Goal: Task Accomplishment & Management: Use online tool/utility

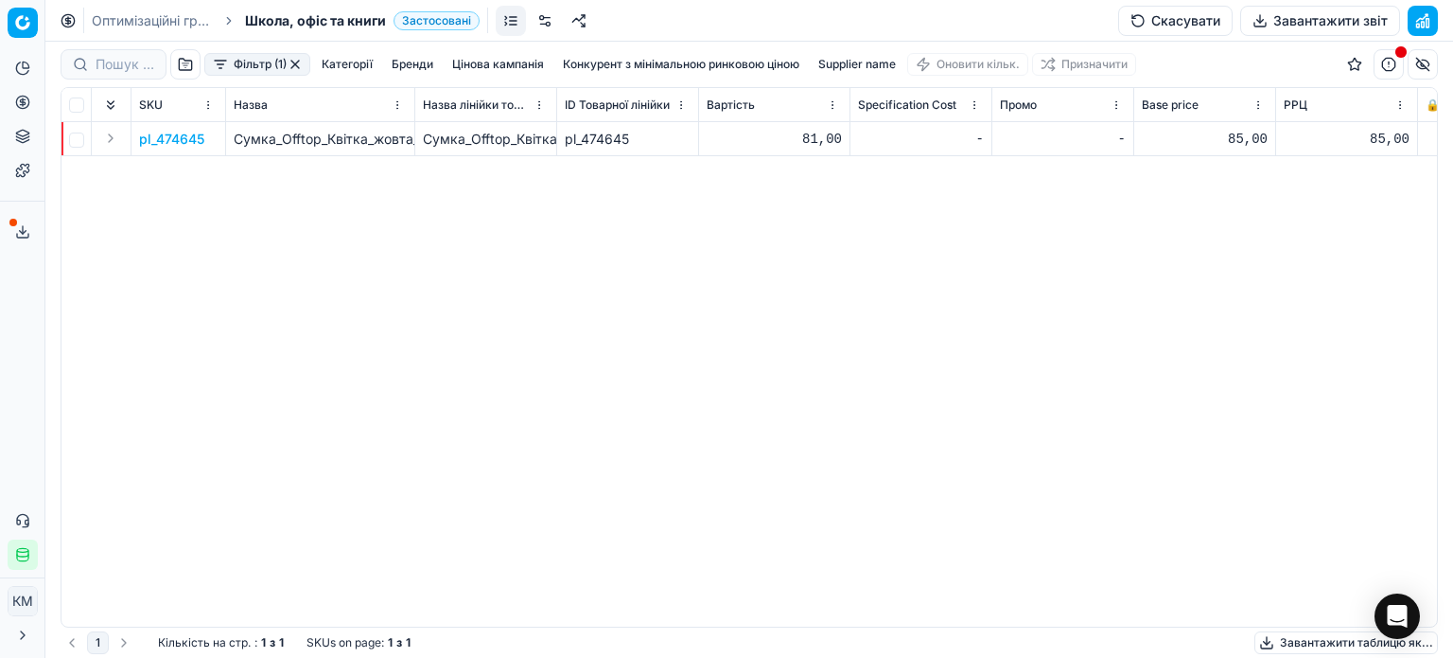
click at [291, 59] on button "button" at bounding box center [295, 64] width 15 height 15
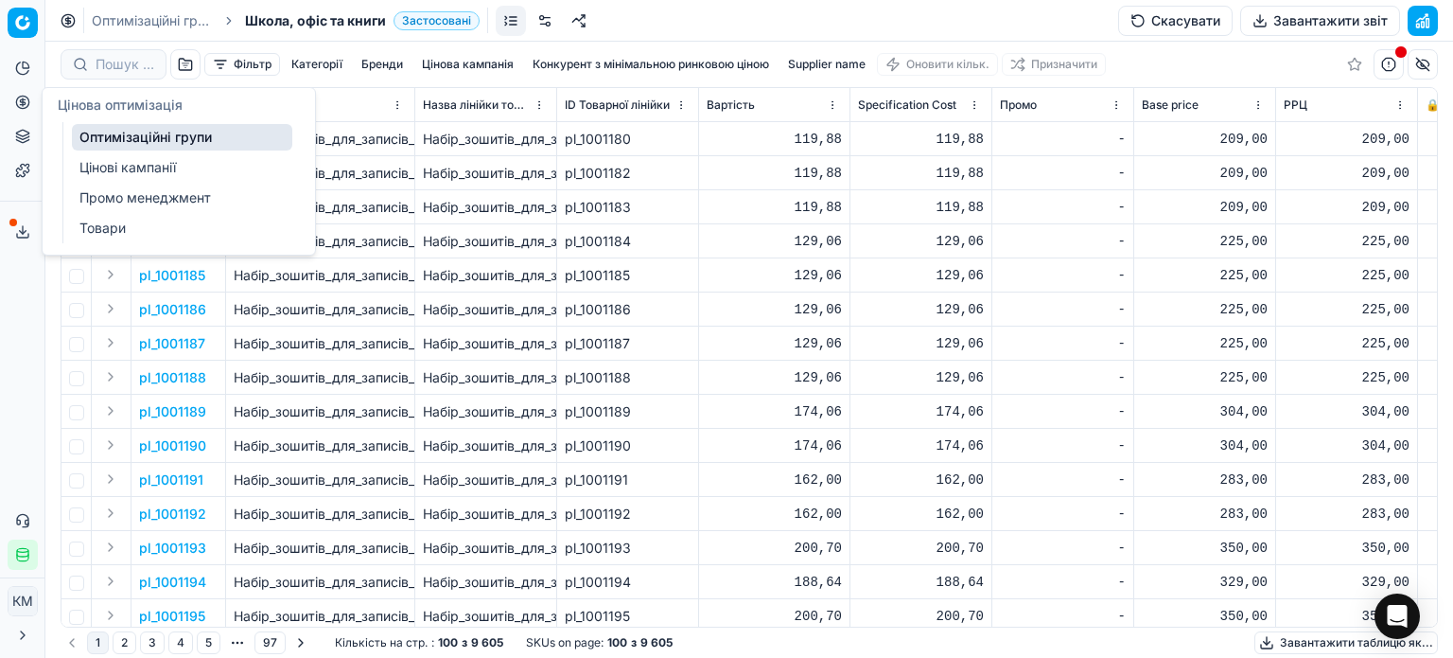
click at [140, 135] on link "Оптимізаційні групи" at bounding box center [182, 137] width 220 height 26
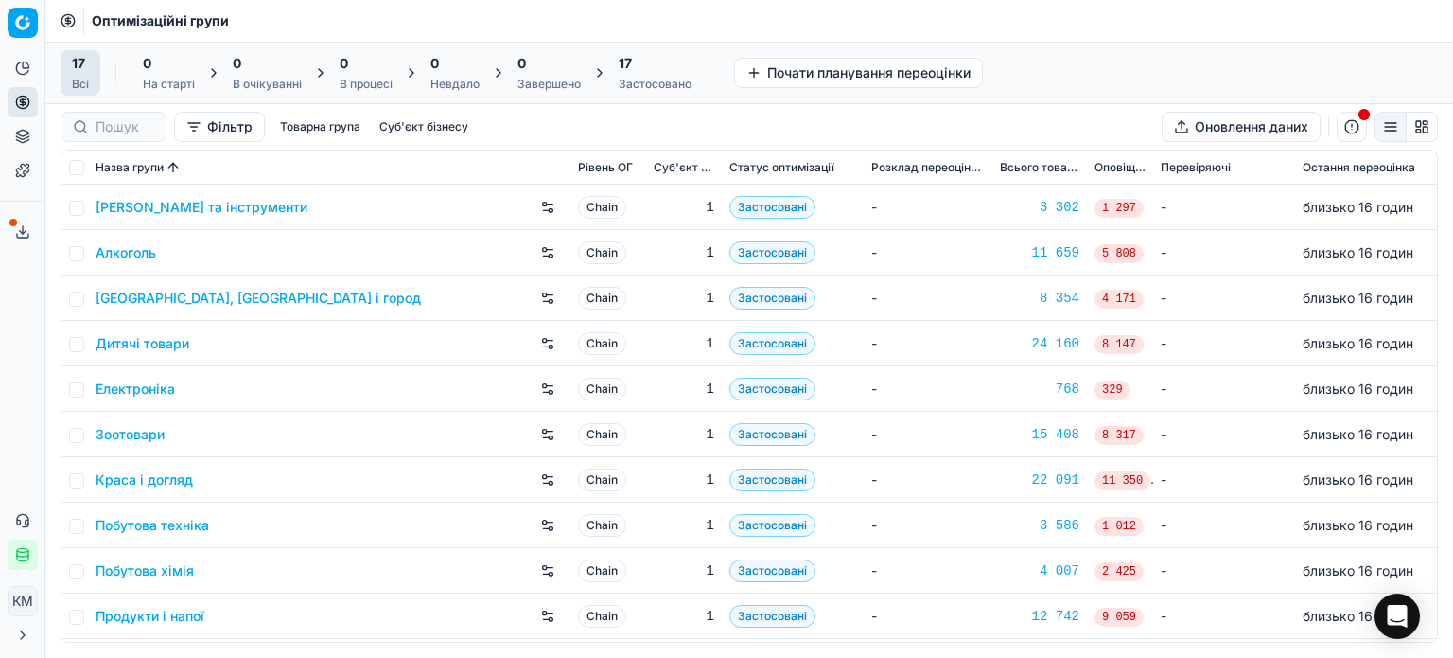
click at [146, 340] on link "Дитячі товари" at bounding box center [143, 343] width 94 height 19
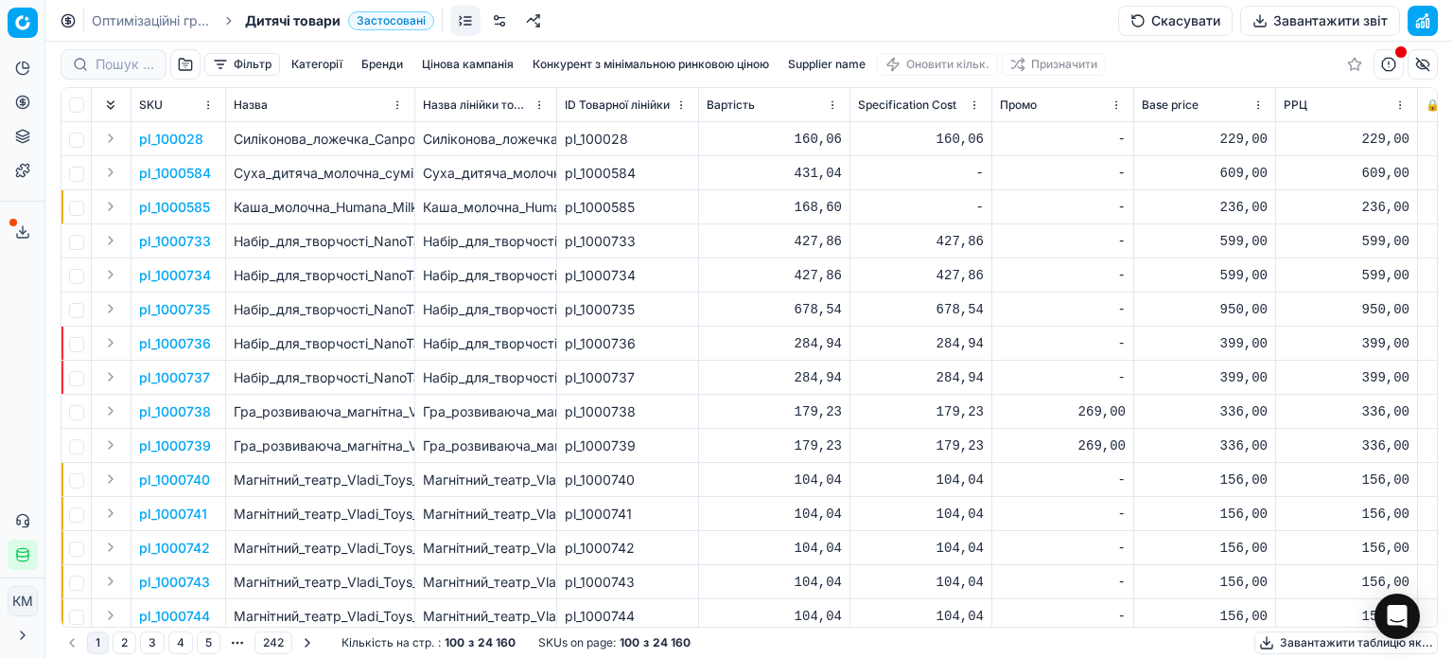
click at [261, 63] on button "Фільтр" at bounding box center [242, 64] width 76 height 23
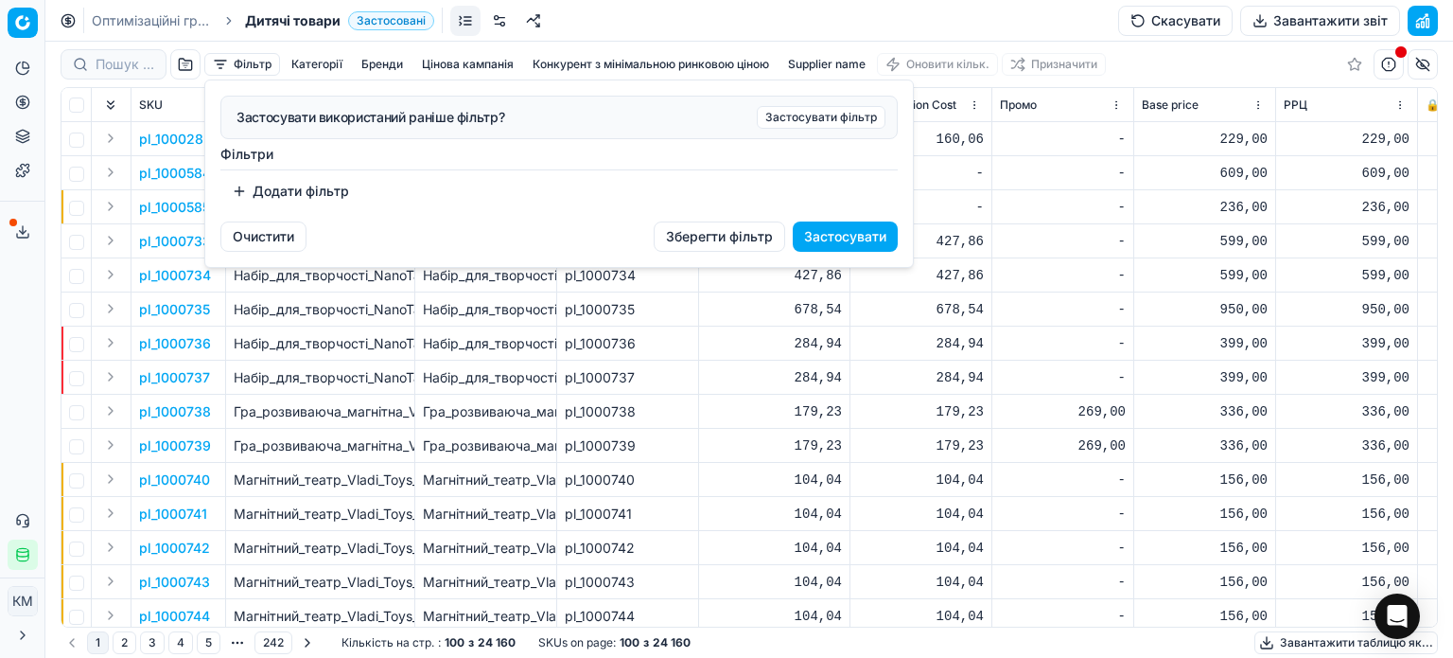
click at [294, 188] on button "Додати фільтр" at bounding box center [290, 191] width 140 height 30
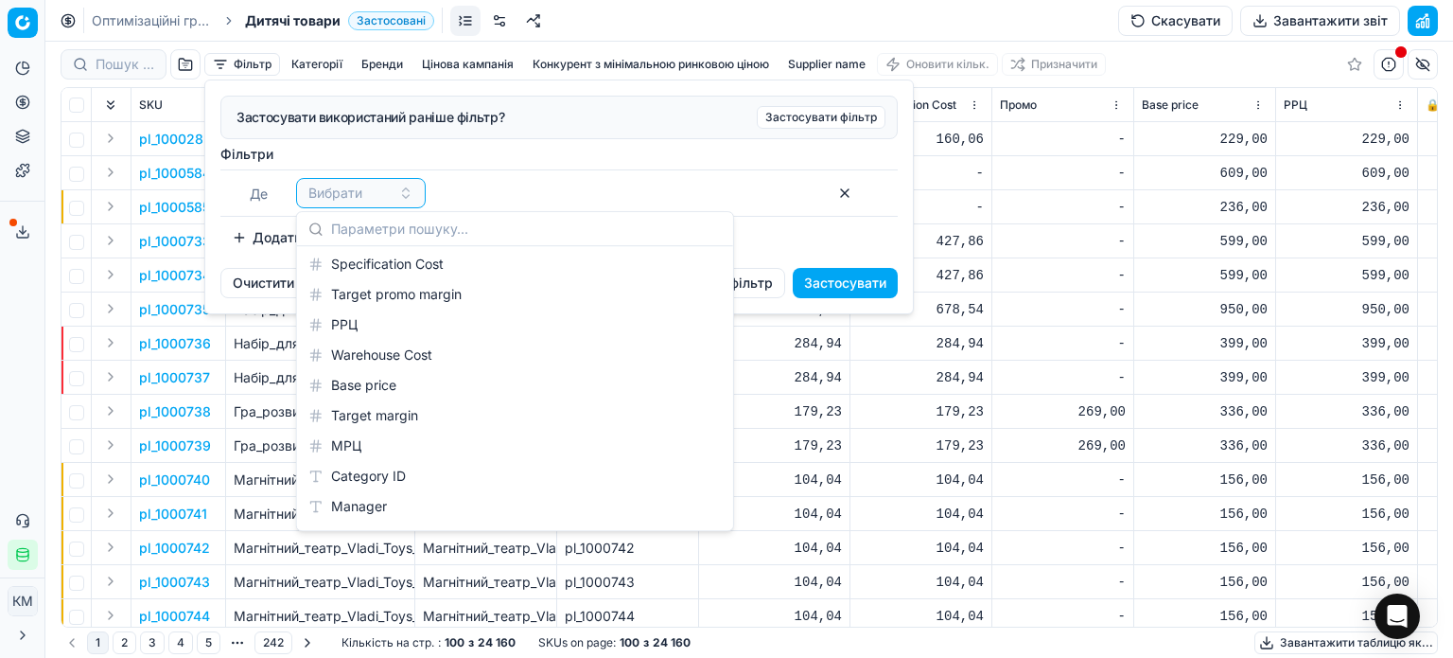
scroll to position [2365, 0]
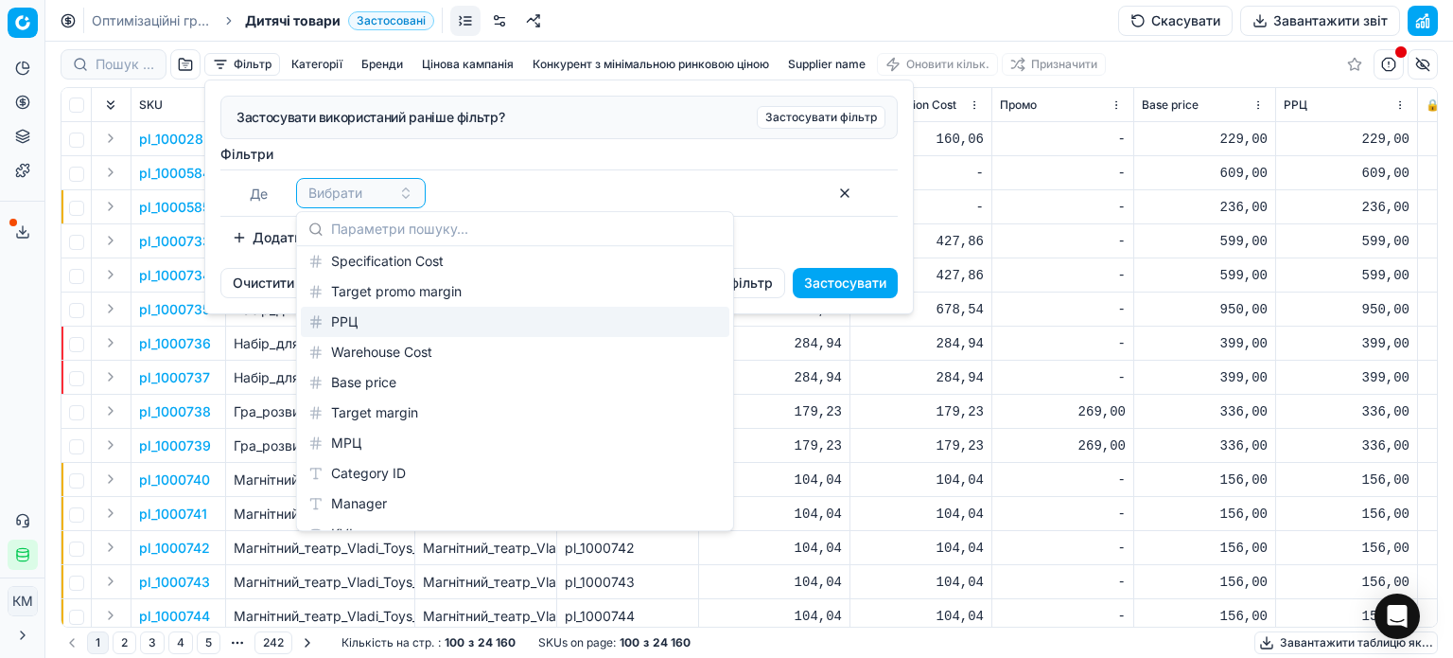
click at [348, 322] on div "РРЦ" at bounding box center [515, 322] width 429 height 30
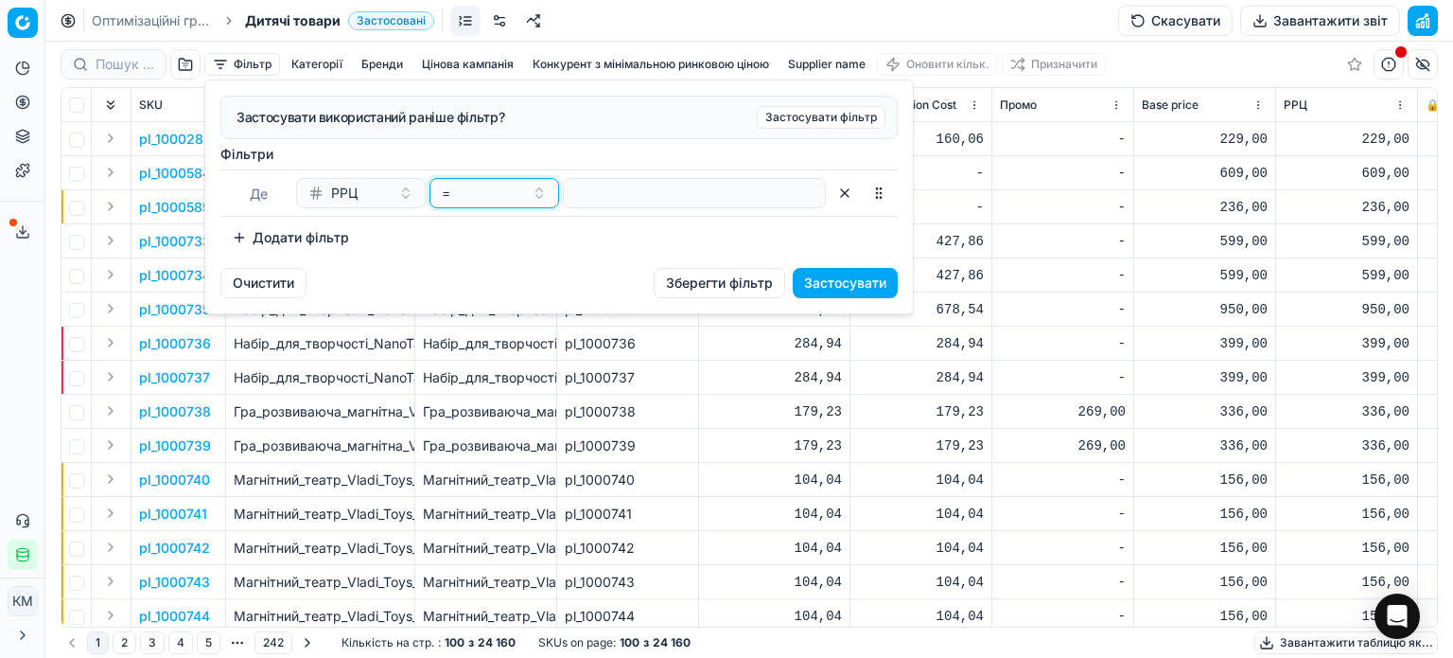
click at [458, 192] on div "=" at bounding box center [483, 193] width 82 height 19
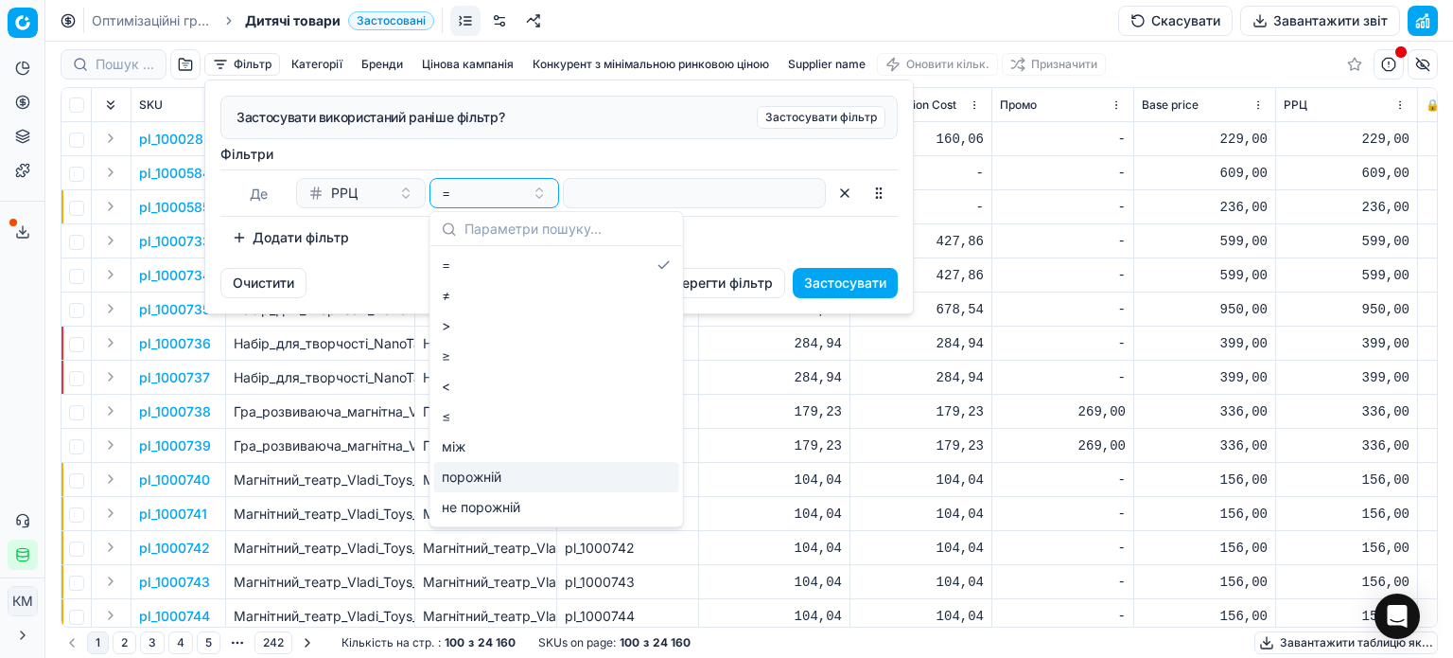
click at [498, 472] on div "порожній" at bounding box center [556, 477] width 245 height 30
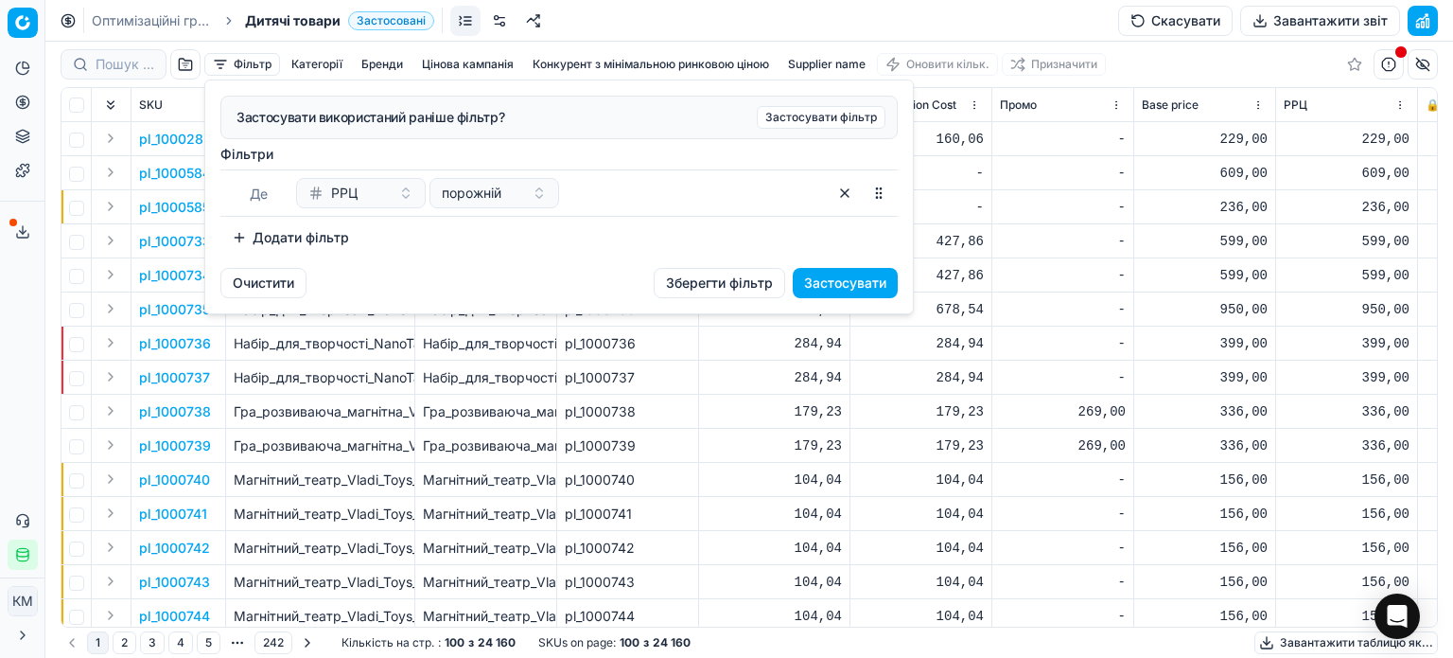
click at [873, 279] on button "Застосувати" at bounding box center [845, 283] width 105 height 30
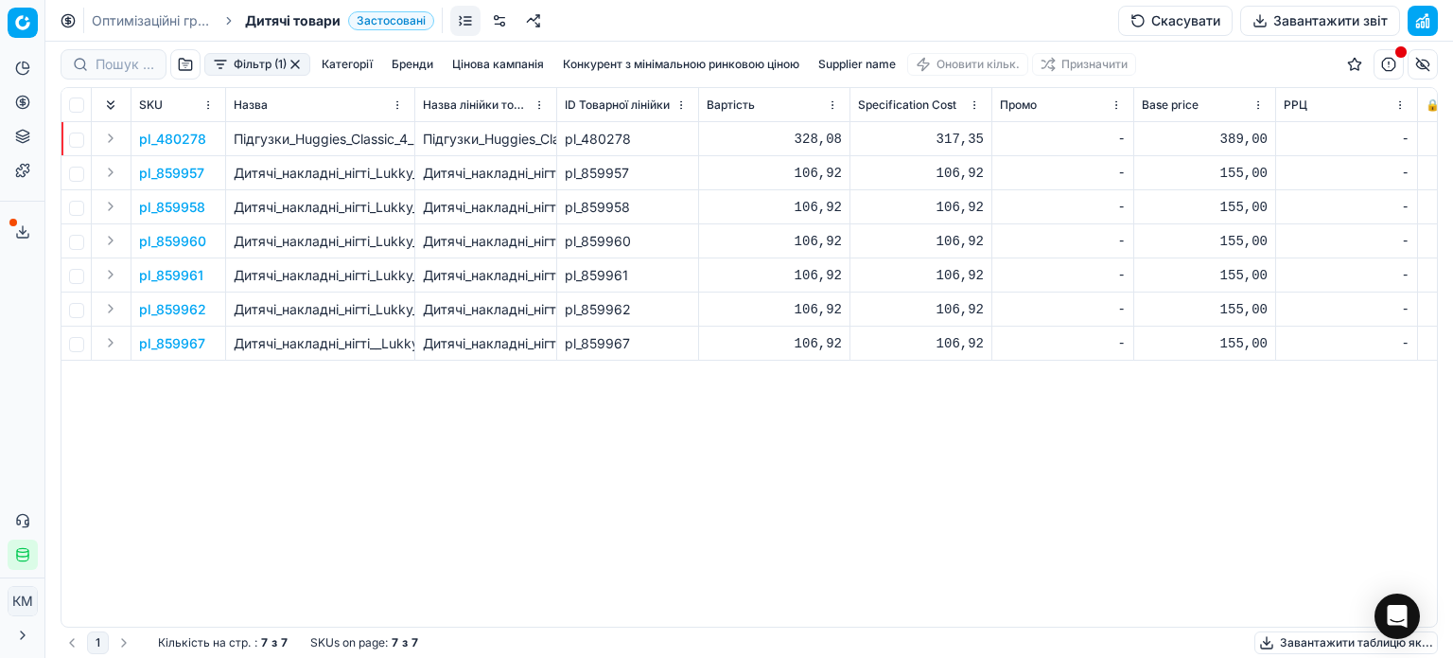
click at [301, 55] on button "Фільтр (1)" at bounding box center [257, 64] width 106 height 23
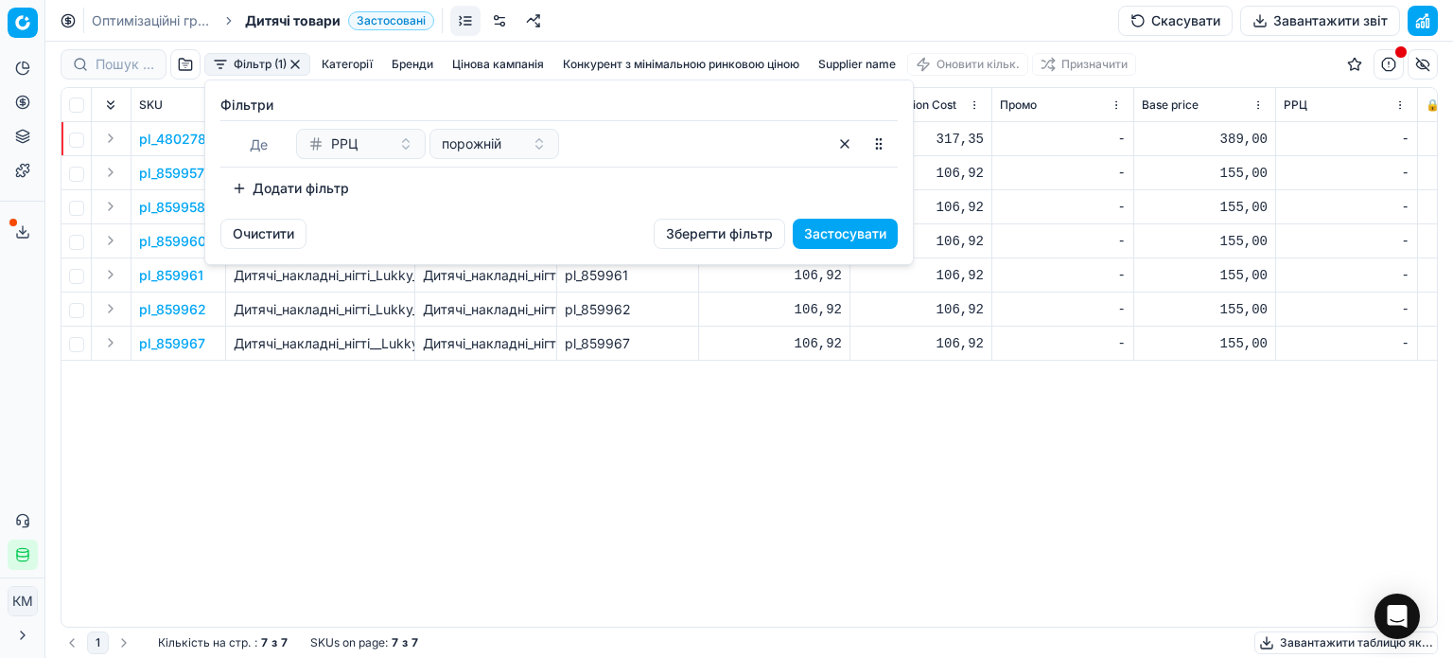
click at [378, 146] on div "РРЦ" at bounding box center [349, 143] width 82 height 19
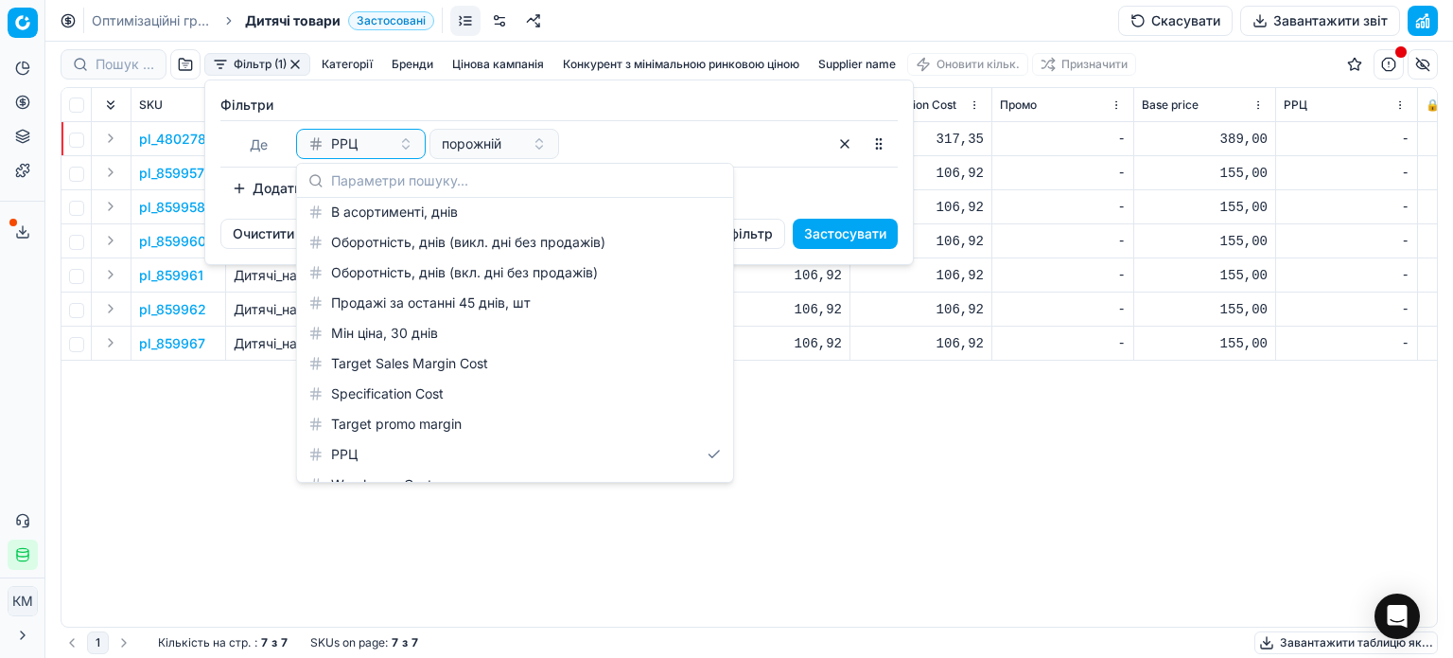
scroll to position [2165, 0]
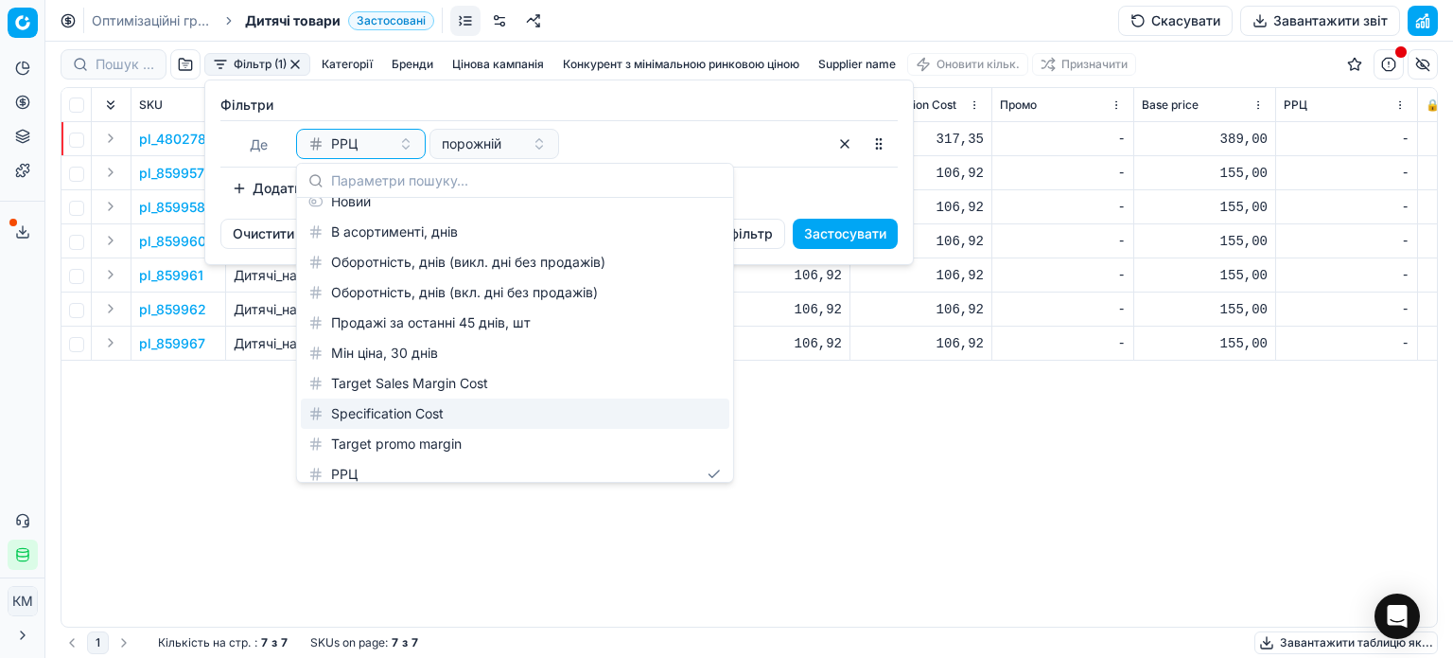
click at [401, 405] on div "Specification Cost" at bounding box center [515, 413] width 429 height 30
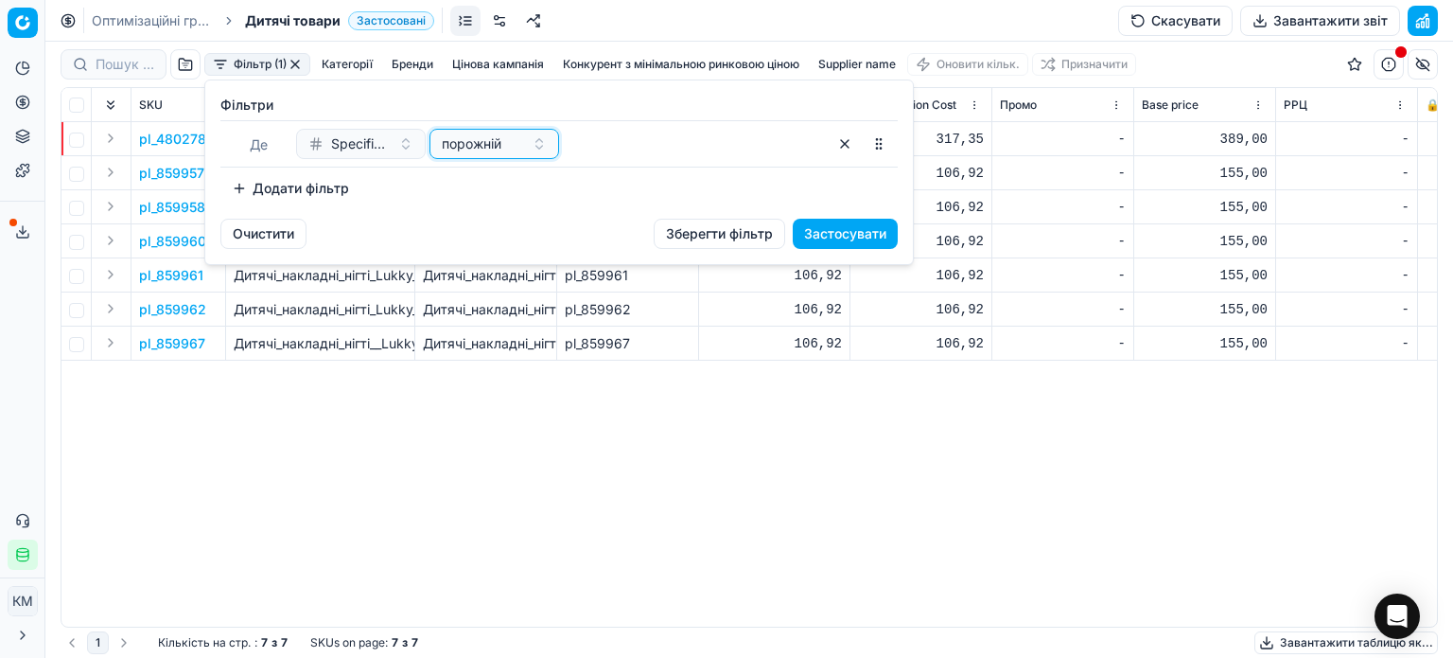
click at [522, 139] on div "порожній" at bounding box center [483, 143] width 82 height 19
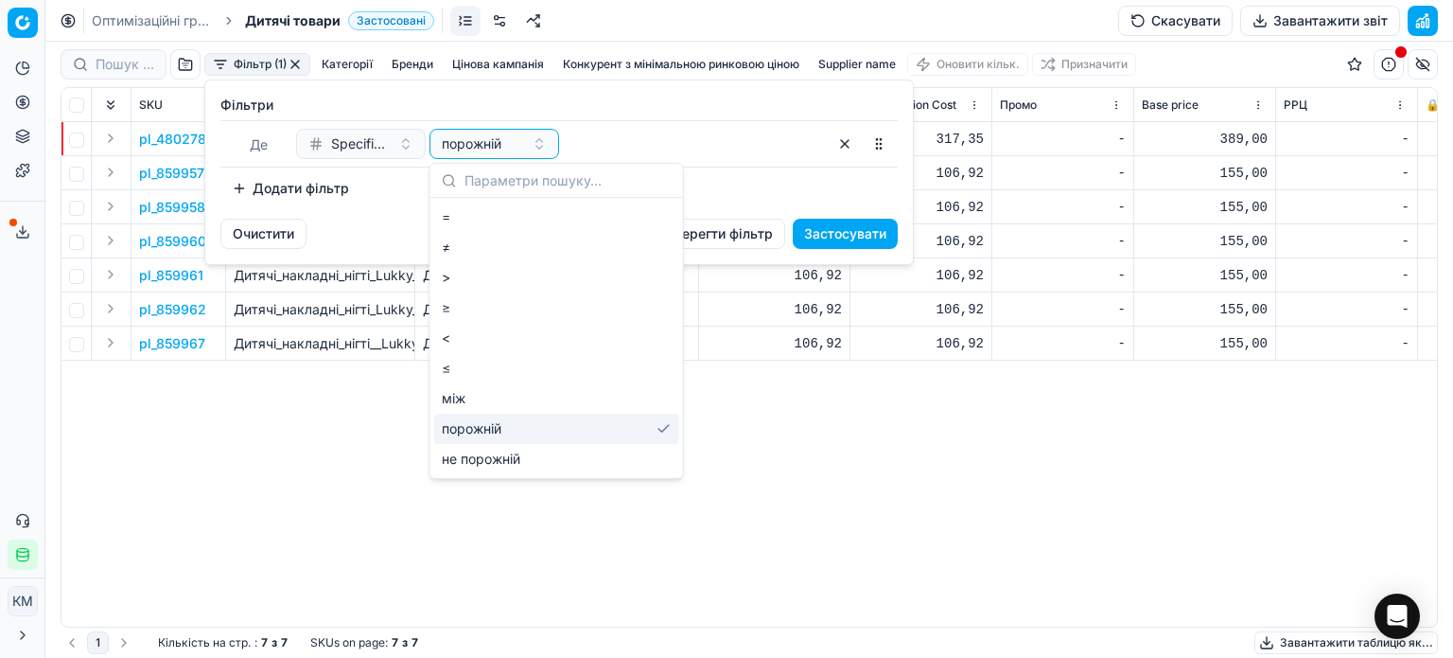
click at [461, 430] on div "порожній" at bounding box center [556, 428] width 245 height 30
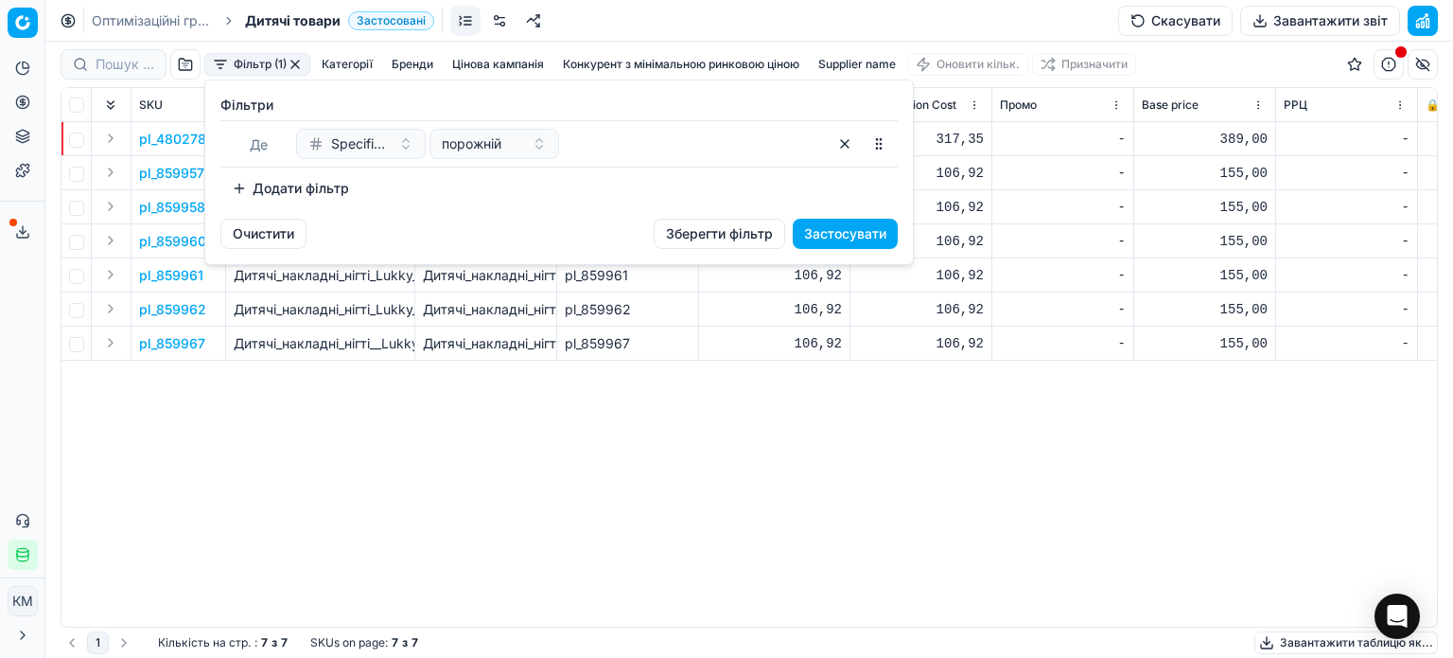
click at [818, 230] on button "Застосувати" at bounding box center [845, 234] width 105 height 30
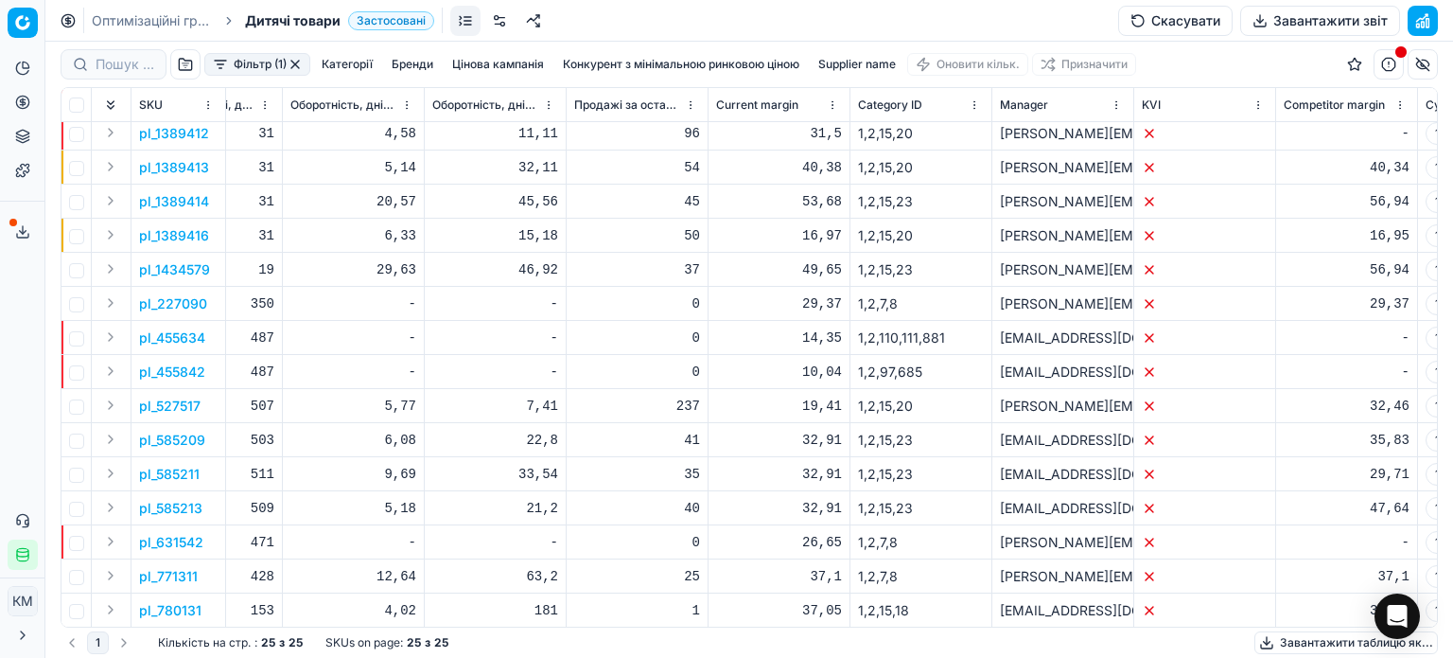
scroll to position [360, 10186]
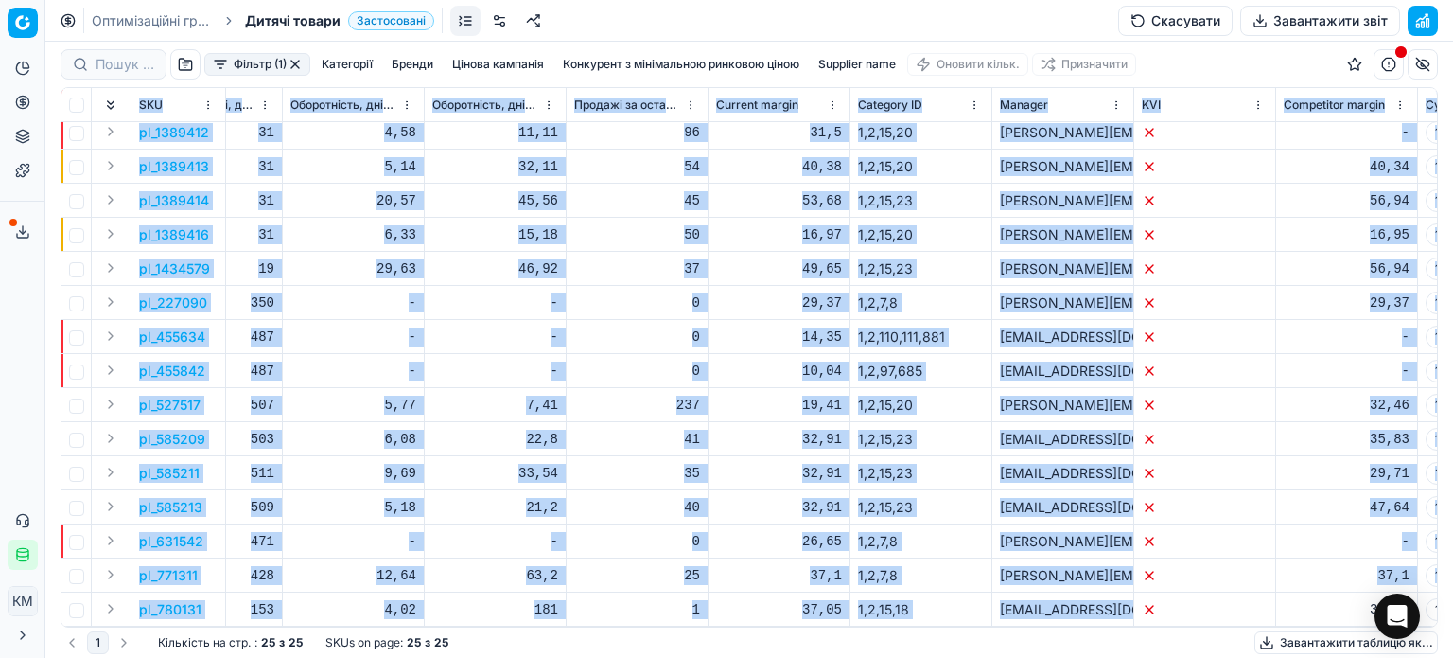
drag, startPoint x: 1177, startPoint y: 612, endPoint x: 1054, endPoint y: 617, distance: 123.1
click at [1054, 617] on div "SKU Назва Назва лінійки товарів ID Товарної лінійки Вартість Specification Cost…" at bounding box center [749, 357] width 1376 height 538
click at [585, 361] on div "0" at bounding box center [637, 370] width 126 height 19
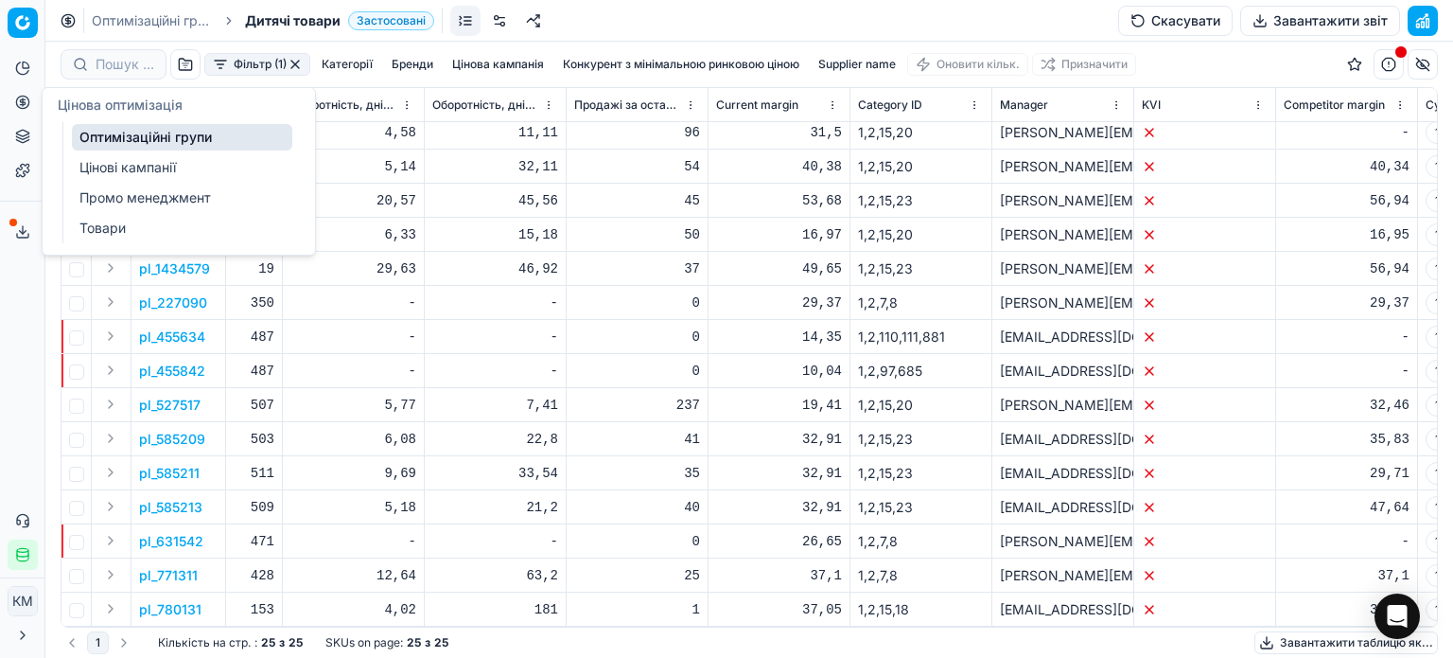
click at [107, 132] on link "Оптимізаційні групи" at bounding box center [182, 137] width 220 height 26
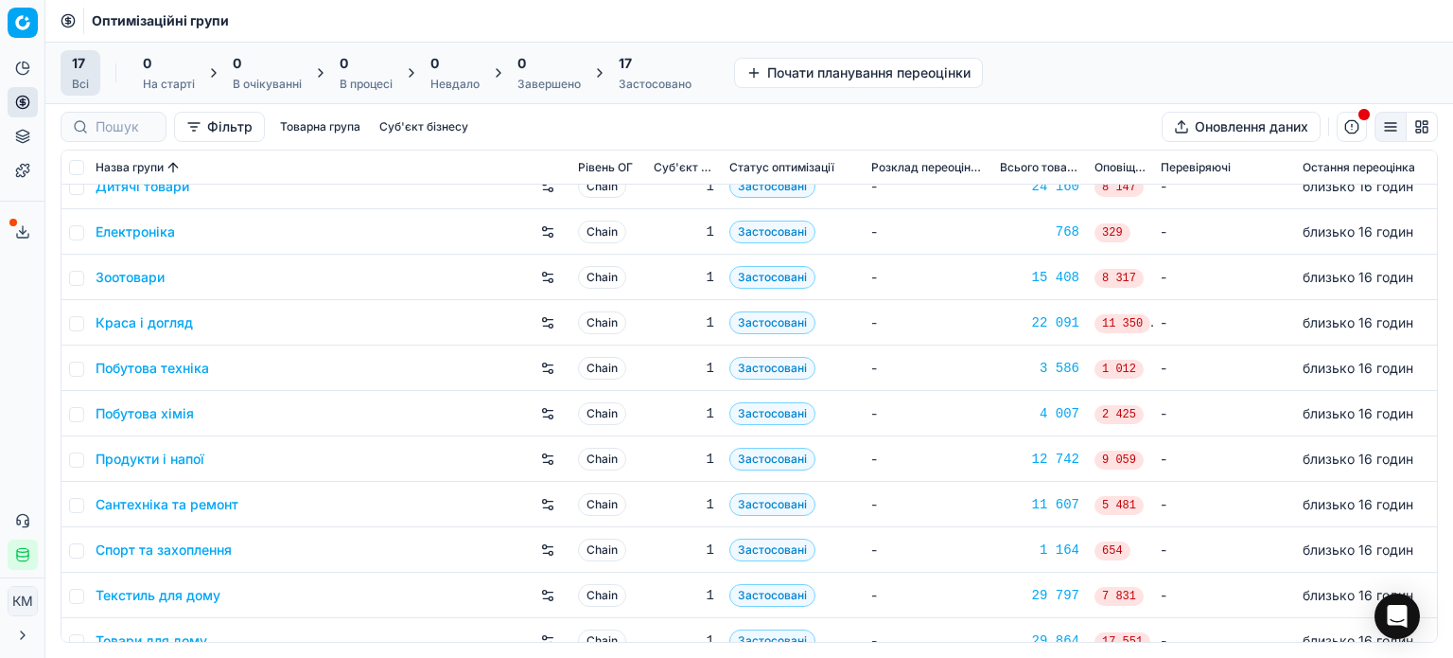
scroll to position [314, 0]
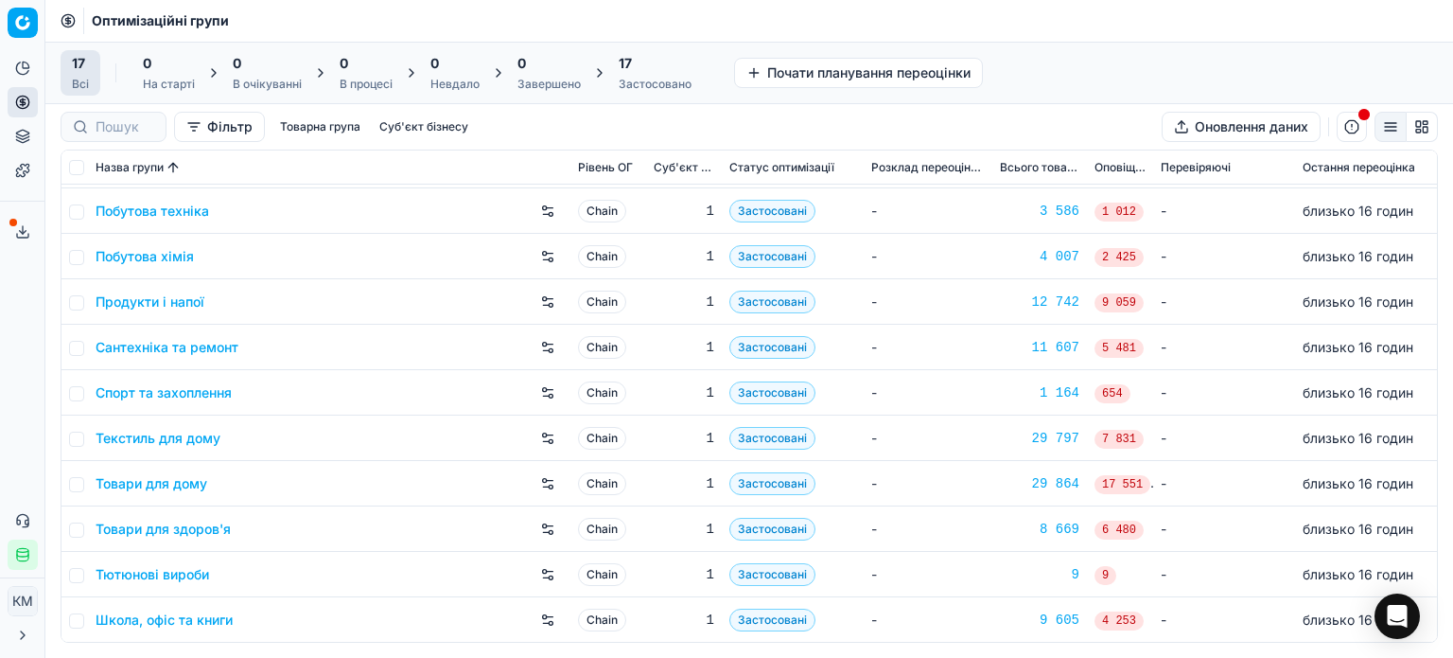
click at [160, 617] on link "Школа, офіс та книги" at bounding box center [164, 619] width 137 height 19
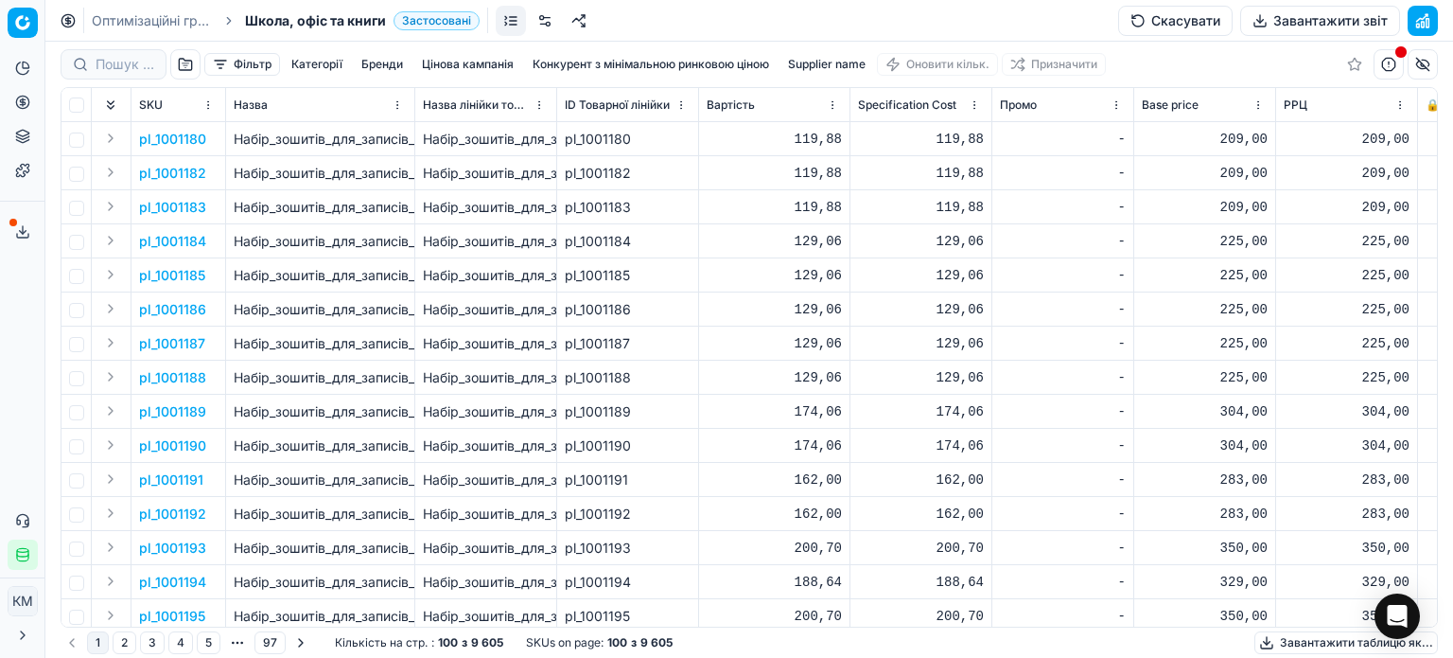
click at [226, 69] on button "Фільтр" at bounding box center [242, 64] width 76 height 23
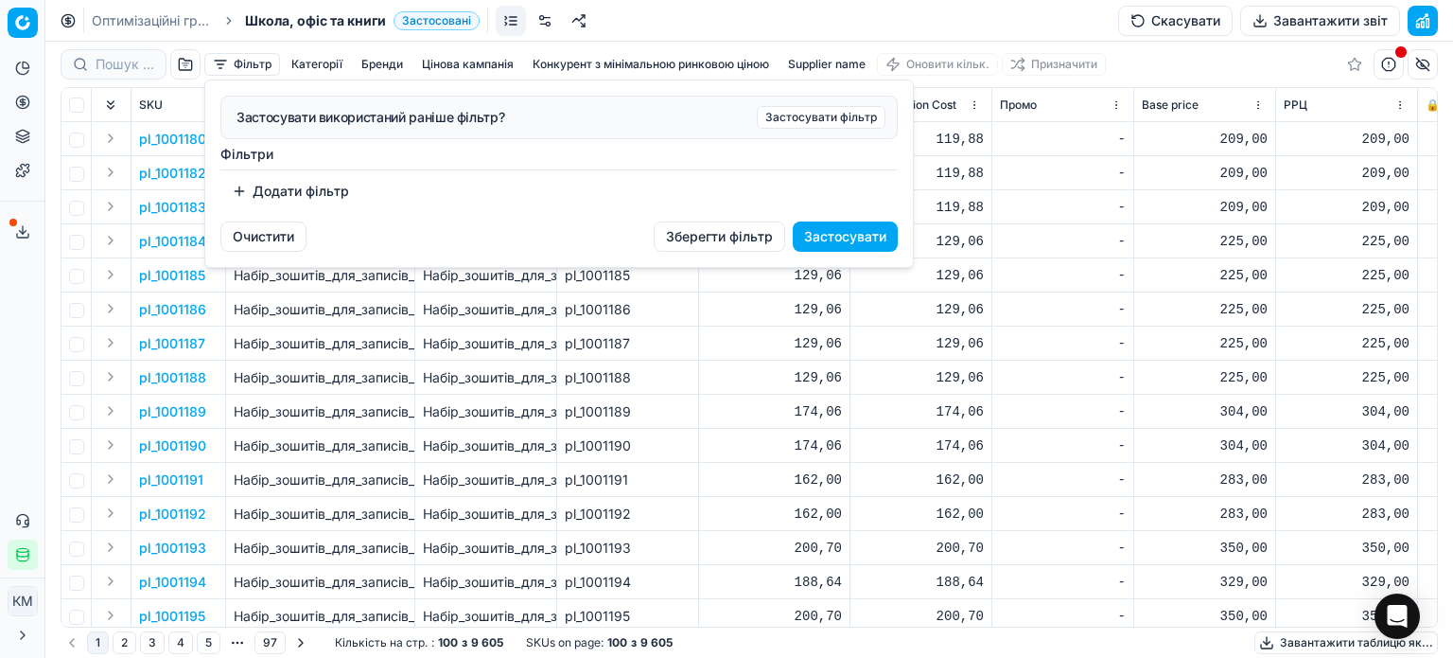
click at [310, 196] on button "Додати фільтр" at bounding box center [290, 191] width 140 height 30
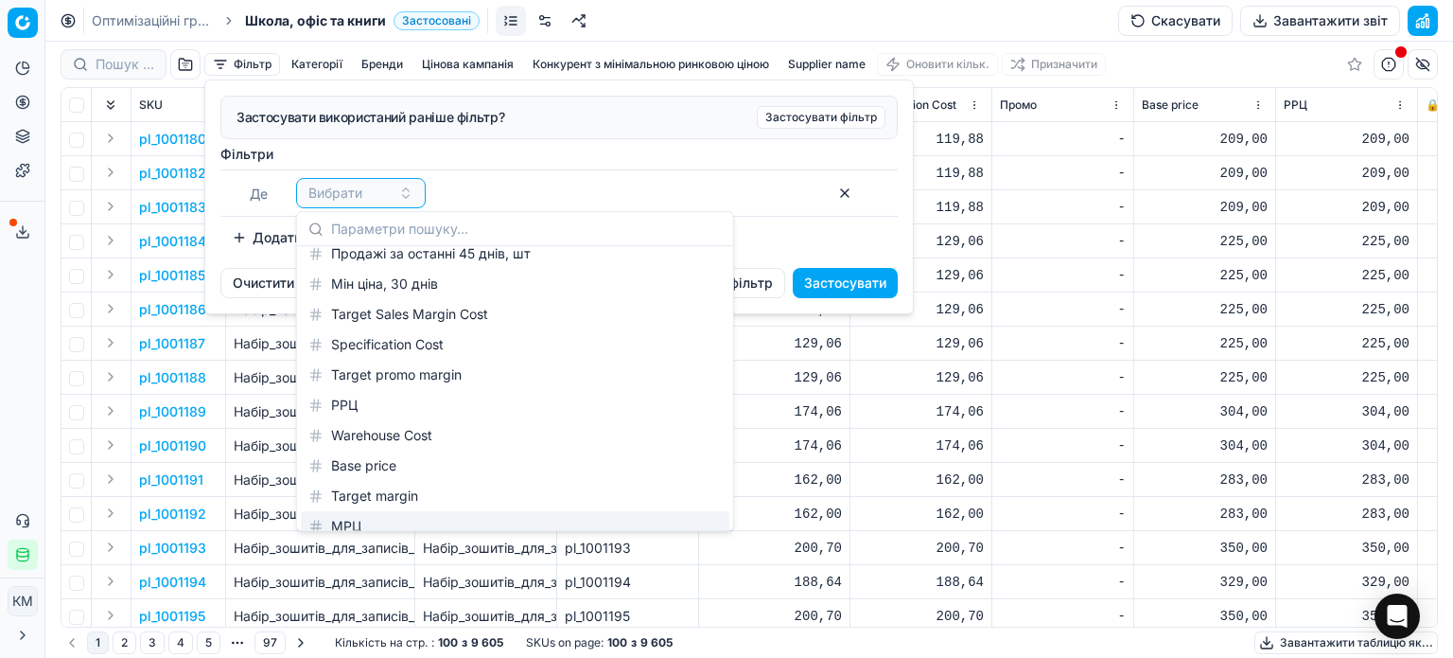
scroll to position [2259, 0]
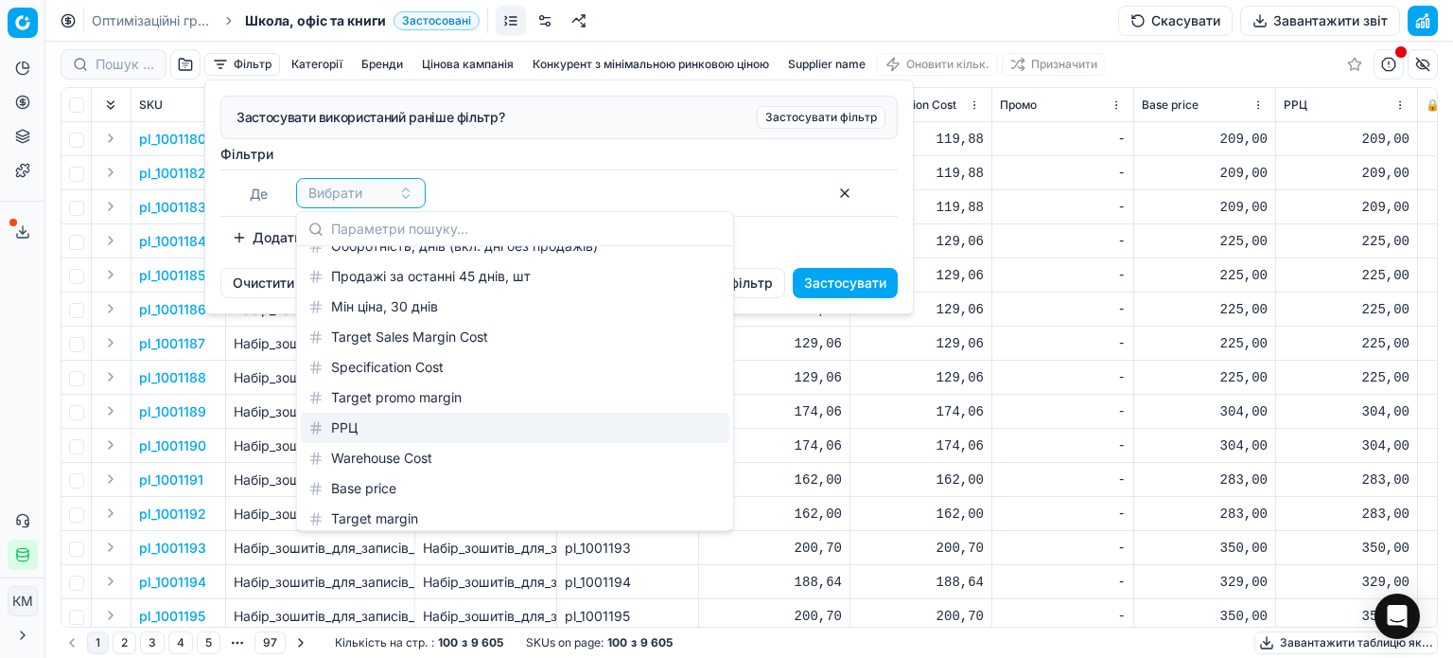
click at [348, 430] on div "РРЦ" at bounding box center [515, 428] width 429 height 30
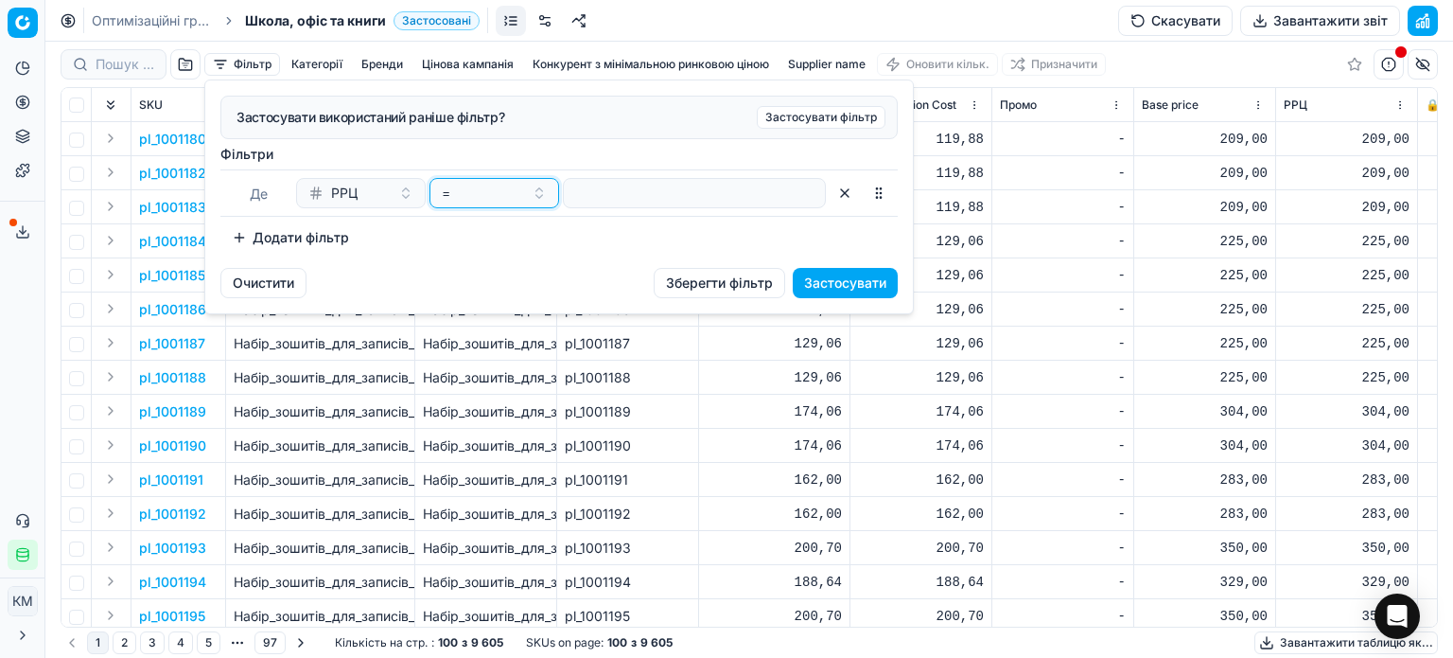
click at [472, 195] on div "=" at bounding box center [483, 193] width 82 height 19
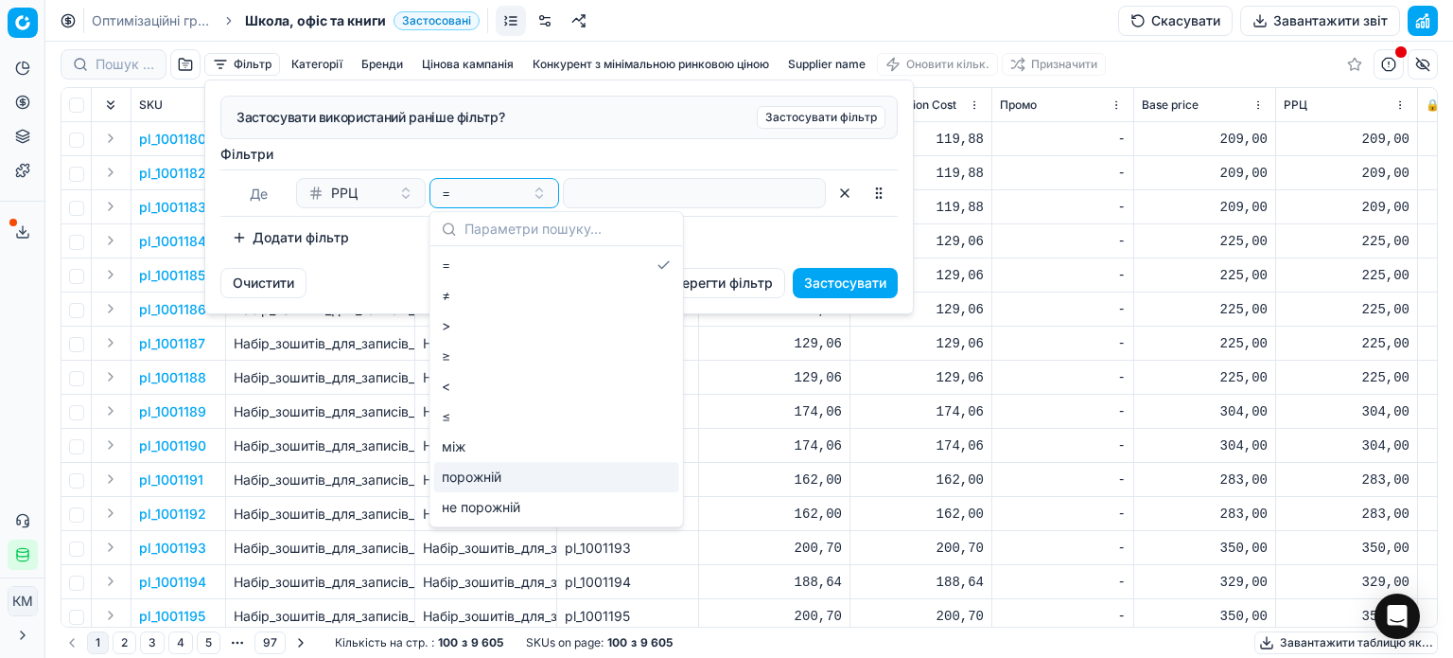
click at [518, 471] on div "порожній" at bounding box center [556, 477] width 245 height 30
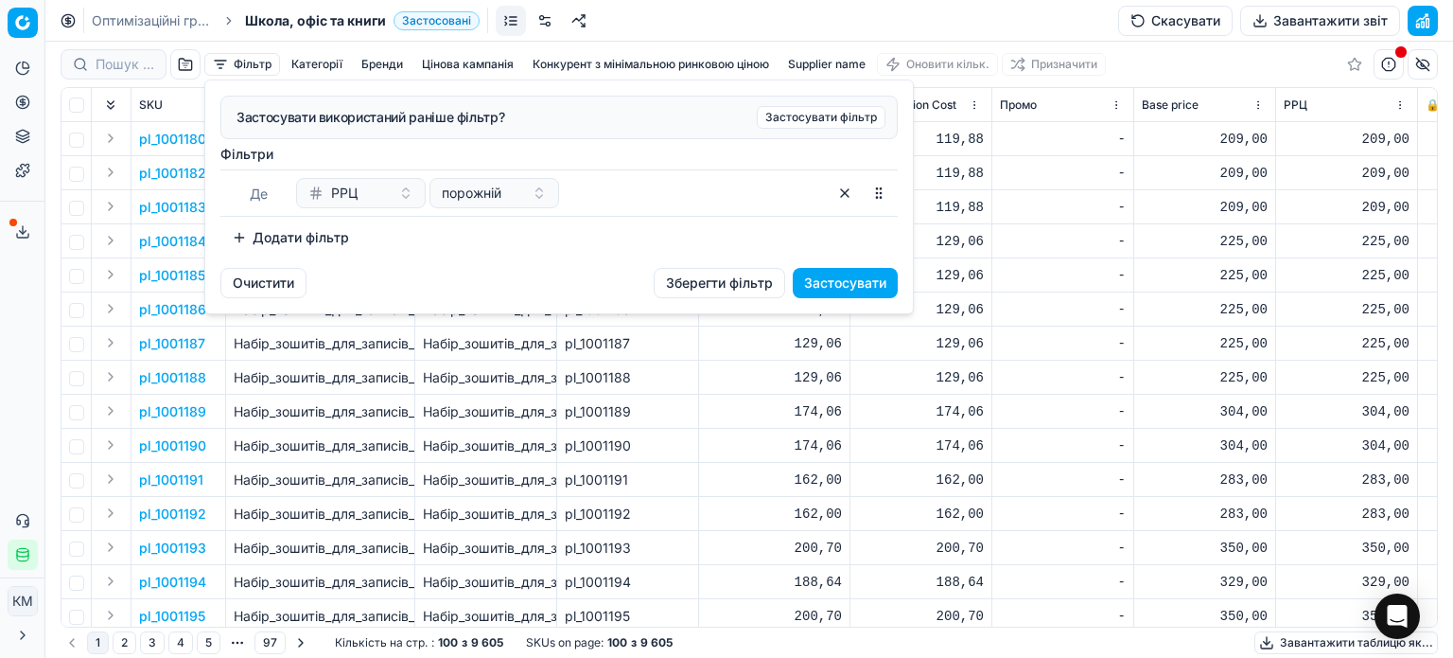
click at [855, 279] on button "Застосувати" at bounding box center [845, 283] width 105 height 30
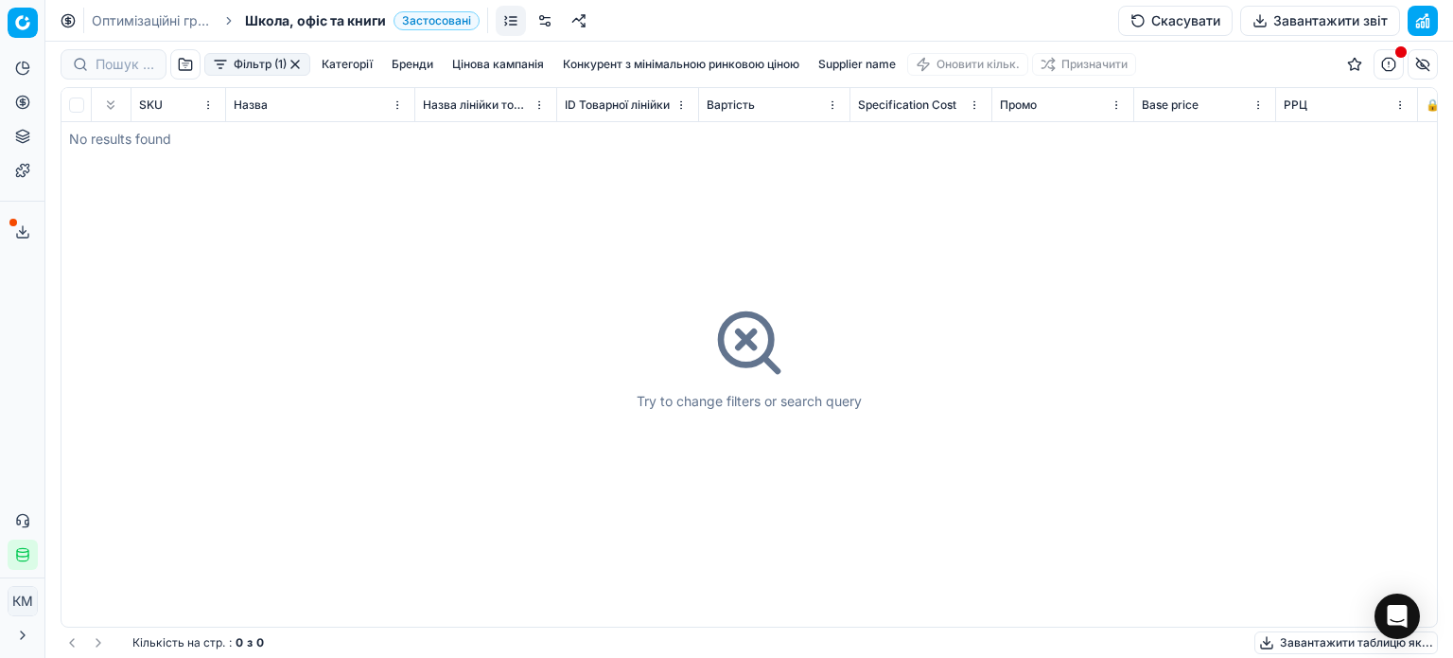
click at [269, 58] on button "Фільтр (1)" at bounding box center [257, 64] width 106 height 23
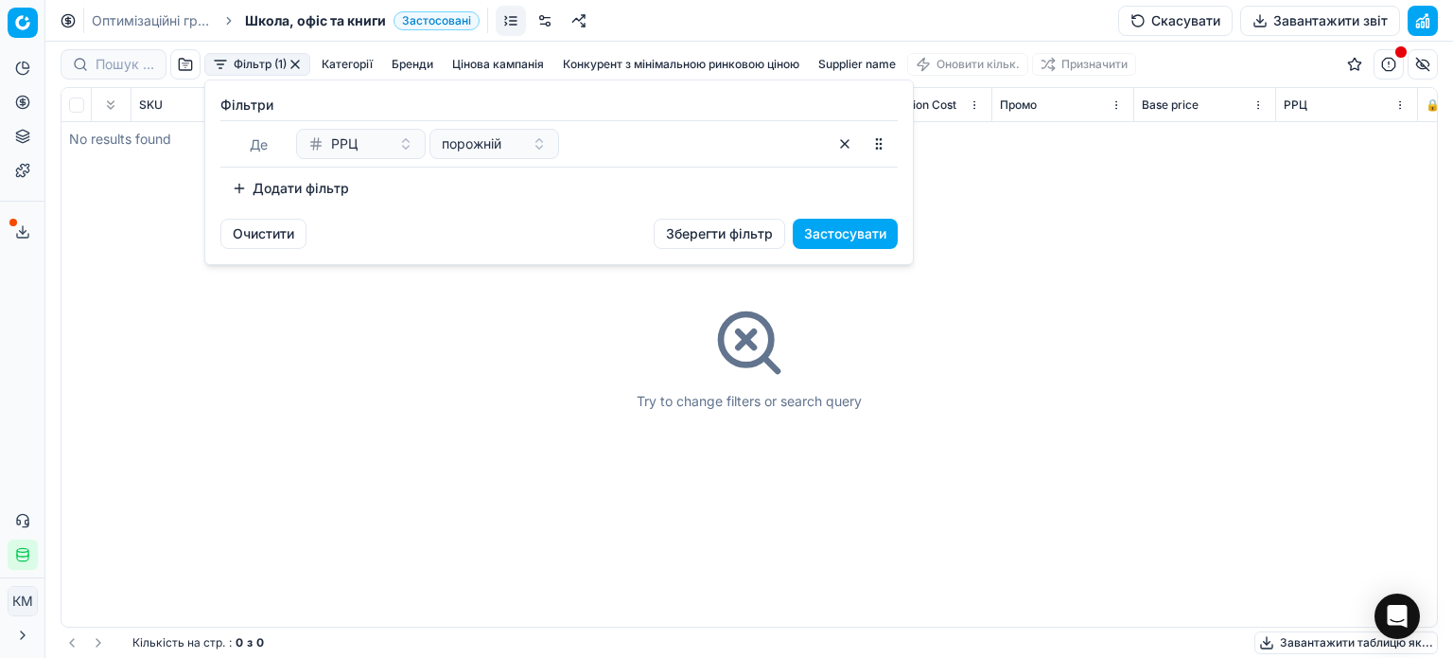
click at [360, 143] on div "РРЦ" at bounding box center [349, 143] width 82 height 19
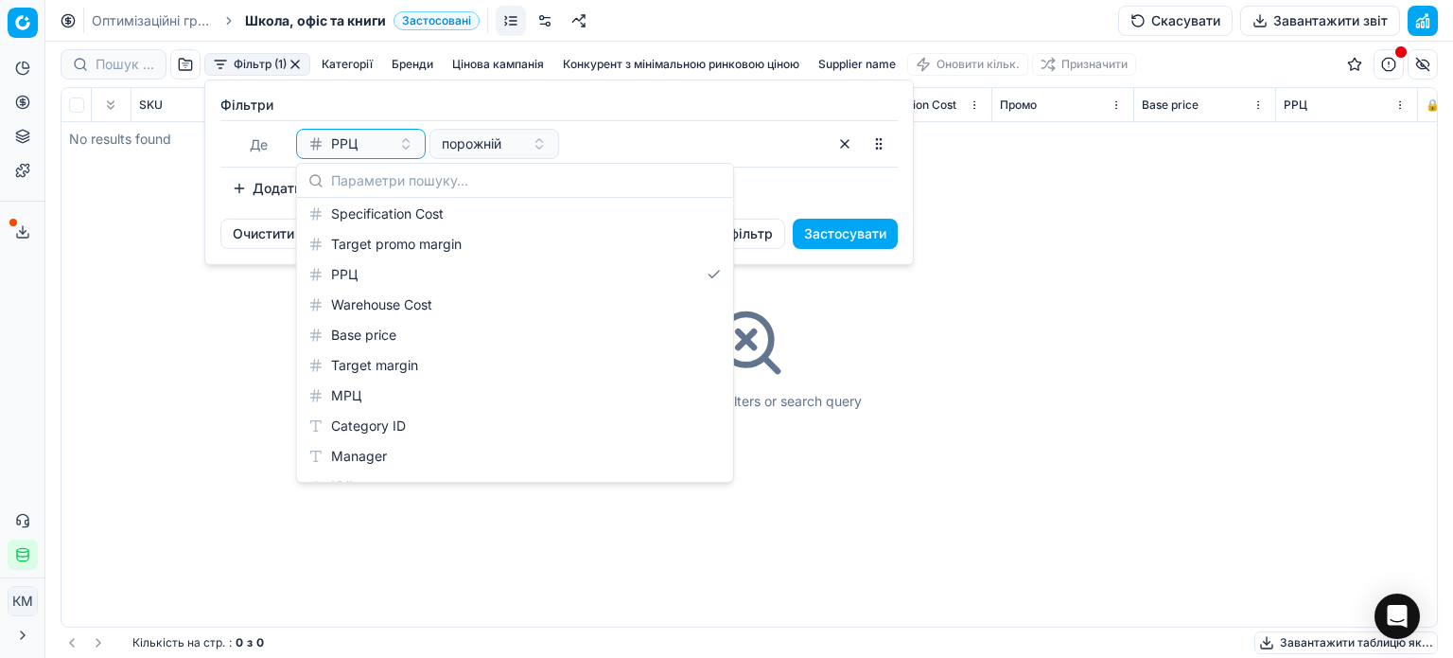
scroll to position [2365, 0]
click at [393, 211] on div "Specification Cost" at bounding box center [515, 213] width 429 height 30
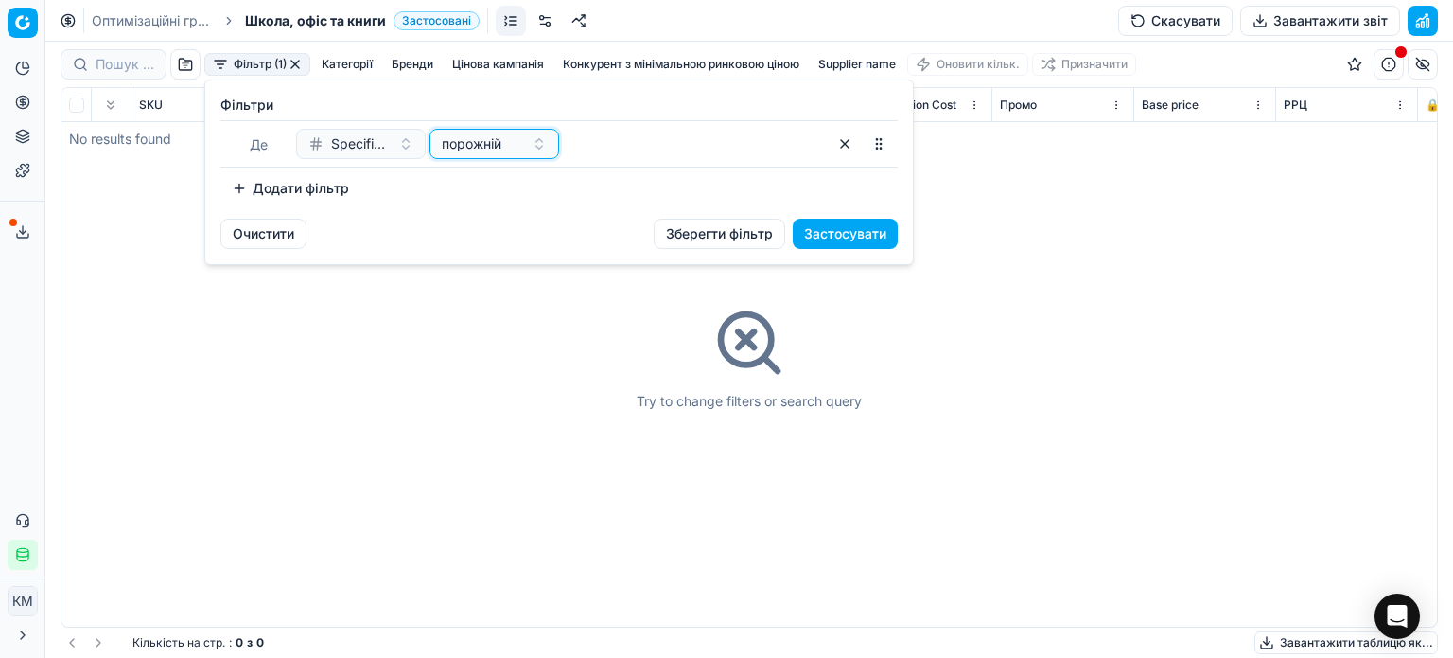
click at [506, 138] on div "порожній" at bounding box center [483, 143] width 82 height 19
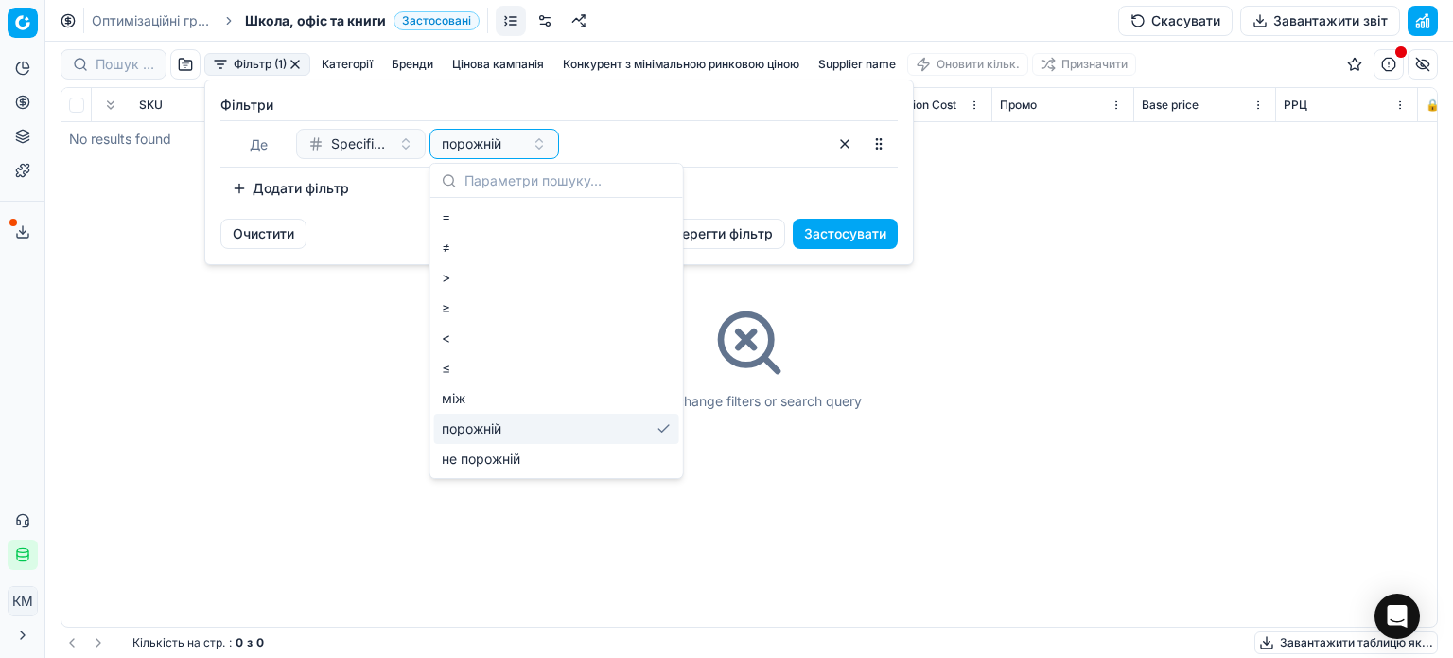
click at [515, 430] on div "порожній" at bounding box center [556, 428] width 245 height 30
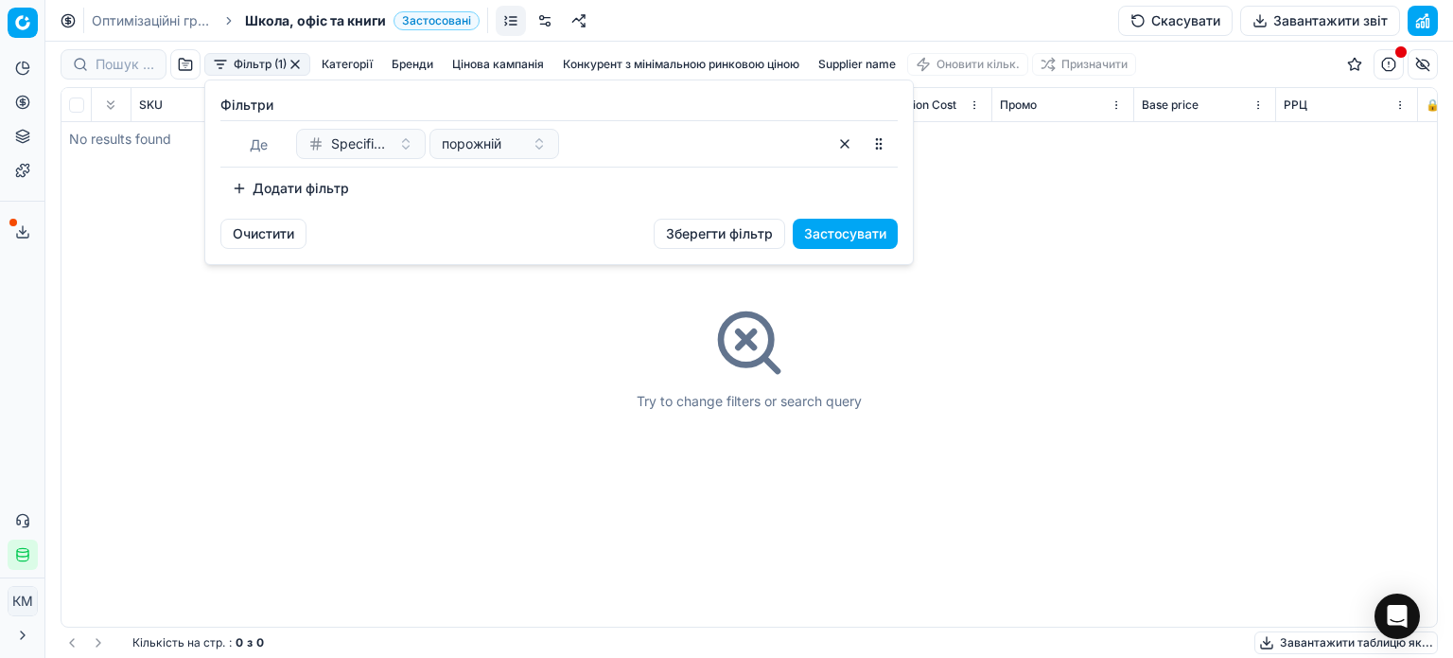
click at [837, 232] on button "Застосувати" at bounding box center [845, 234] width 105 height 30
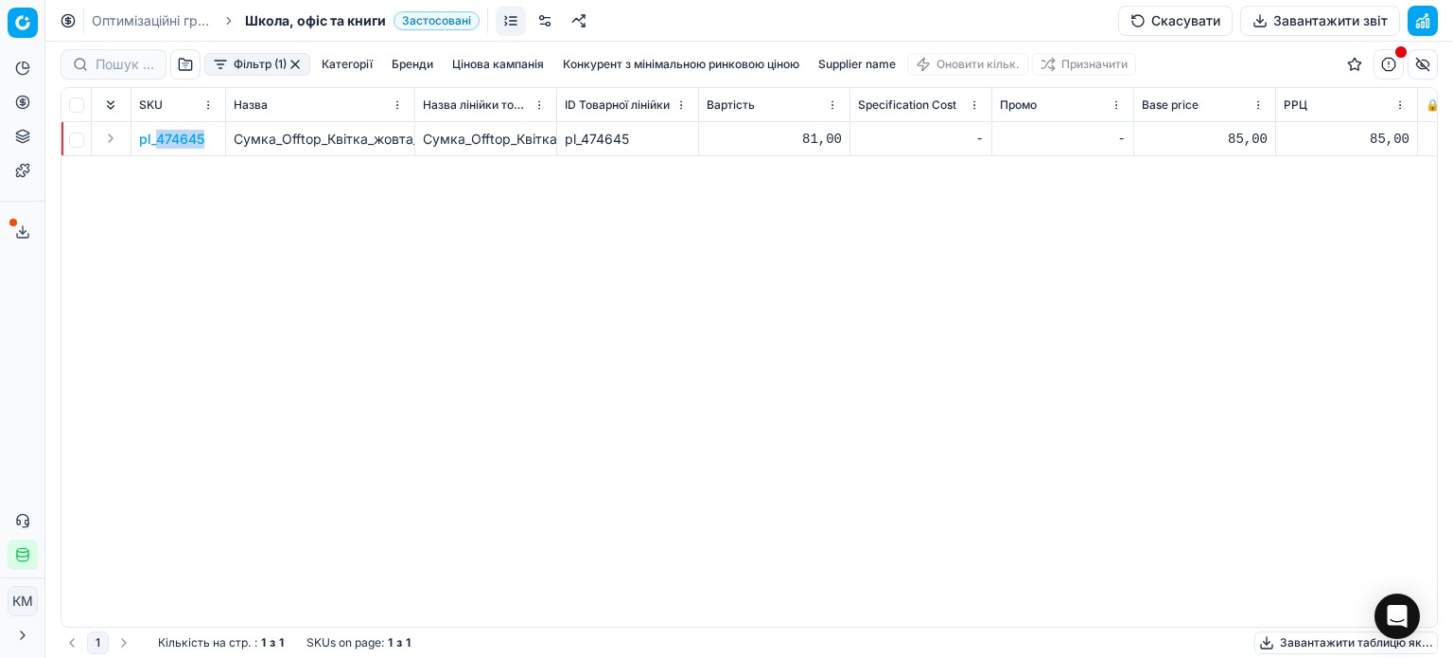
drag, startPoint x: 219, startPoint y: 136, endPoint x: 157, endPoint y: 140, distance: 61.6
click at [157, 140] on td "pl_474645" at bounding box center [179, 139] width 95 height 34
copy p "474645"
